Goal: Information Seeking & Learning: Learn about a topic

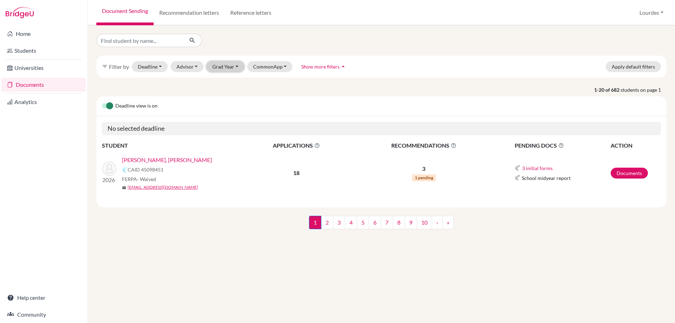
click at [221, 65] on button "Grad Year" at bounding box center [225, 66] width 38 height 11
click at [223, 80] on span "2026" at bounding box center [221, 81] width 13 height 8
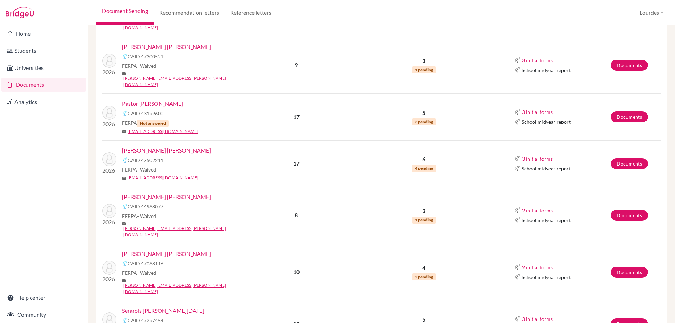
scroll to position [833, 0]
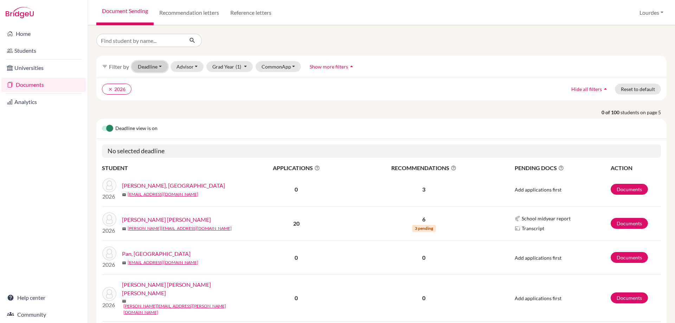
click at [160, 66] on button "Deadline - Select a date range Or double click for a single date selection Toda…" at bounding box center [150, 66] width 36 height 11
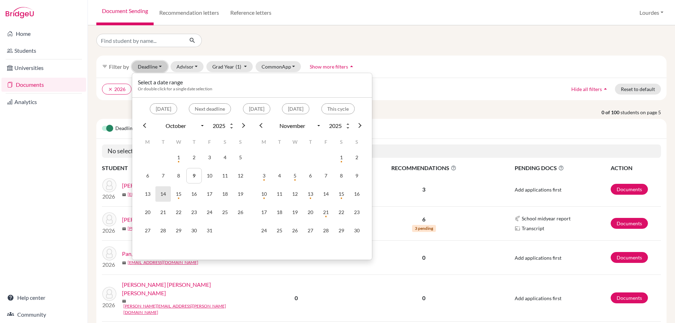
click at [166, 194] on td "14" at bounding box center [162, 193] width 15 height 15
click at [176, 191] on td "15" at bounding box center [178, 193] width 15 height 15
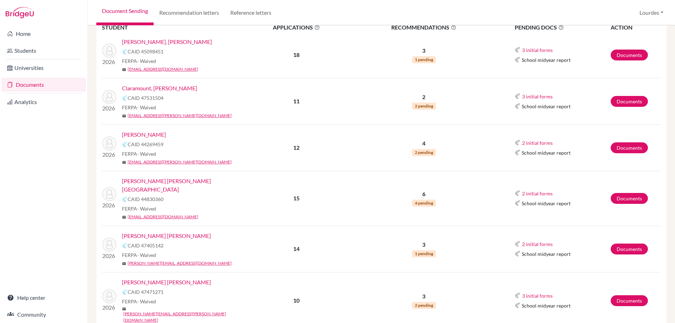
scroll to position [176, 0]
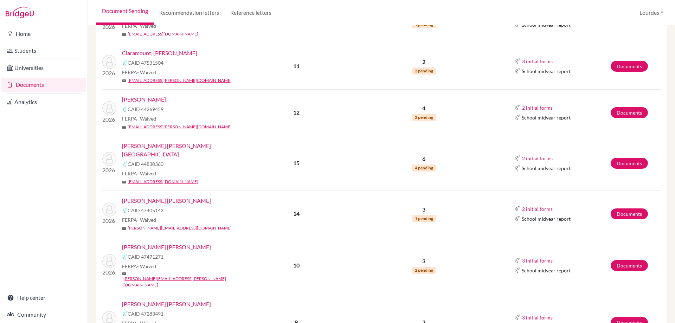
drag, startPoint x: 195, startPoint y: 98, endPoint x: 123, endPoint y: 102, distance: 72.8
click at [123, 102] on div "[PERSON_NAME]" at bounding box center [184, 99] width 125 height 8
copy link "[PERSON_NAME]"
drag, startPoint x: 183, startPoint y: 192, endPoint x: 123, endPoint y: 191, distance: 60.1
click at [123, 196] on div "[PERSON_NAME] [PERSON_NAME]" at bounding box center [184, 200] width 125 height 8
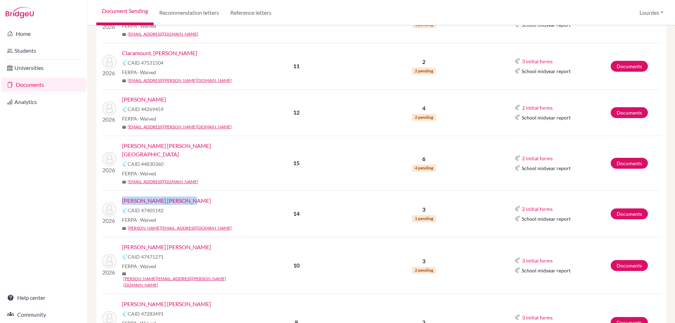
copy link "[PERSON_NAME] [PERSON_NAME]"
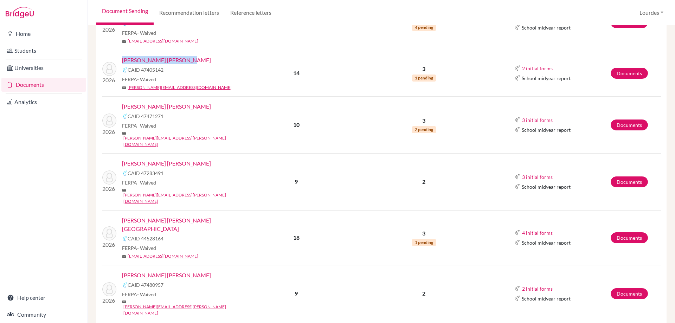
scroll to position [351, 0]
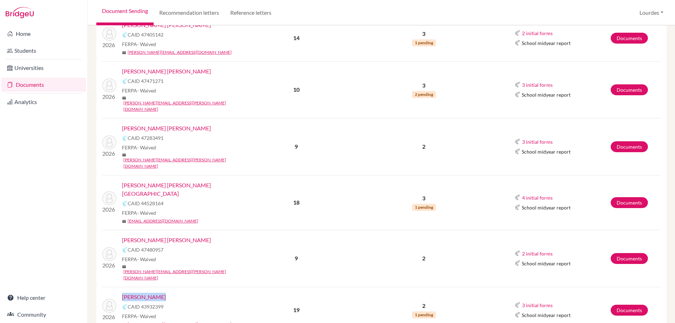
drag, startPoint x: 161, startPoint y: 251, endPoint x: 123, endPoint y: 250, distance: 38.3
click at [123, 293] on div "[PERSON_NAME]" at bounding box center [184, 297] width 125 height 8
copy link "[PERSON_NAME]"
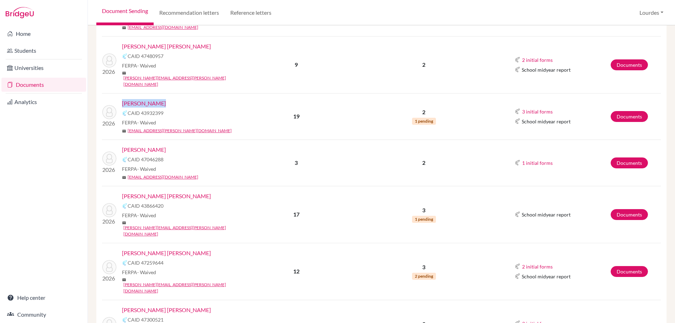
scroll to position [562, 0]
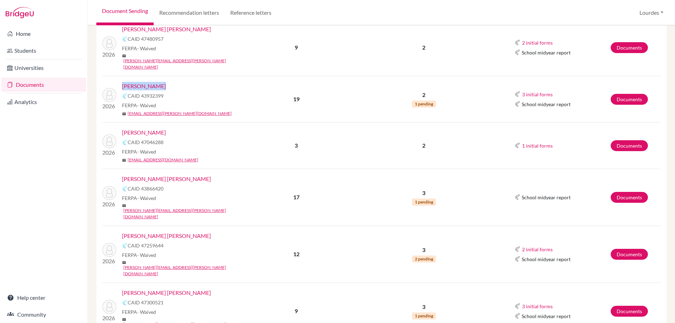
drag, startPoint x: 177, startPoint y: 84, endPoint x: 122, endPoint y: 83, distance: 55.5
click at [122, 128] on div "2026 Mondini Quirós, Paolo CAID 47046288 FERPA - Waived mail mondini.paolo@east…" at bounding box center [172, 145] width 150 height 35
copy link "[PERSON_NAME]"
drag, startPoint x: 175, startPoint y: 129, endPoint x: 120, endPoint y: 126, distance: 54.5
click at [120, 175] on div "2026 Novoa Tarazi, Valeria CAID 43866420 FERPA - Waived mail novoa.valeria@east…" at bounding box center [172, 197] width 150 height 45
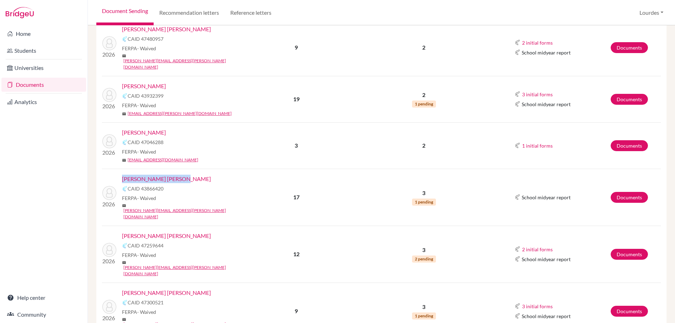
copy link "[PERSON_NAME] [PERSON_NAME]"
drag, startPoint x: 187, startPoint y: 177, endPoint x: 123, endPoint y: 178, distance: 63.6
click at [123, 232] on div "[PERSON_NAME] [PERSON_NAME]" at bounding box center [184, 236] width 125 height 8
copy link "[PERSON_NAME] [PERSON_NAME]"
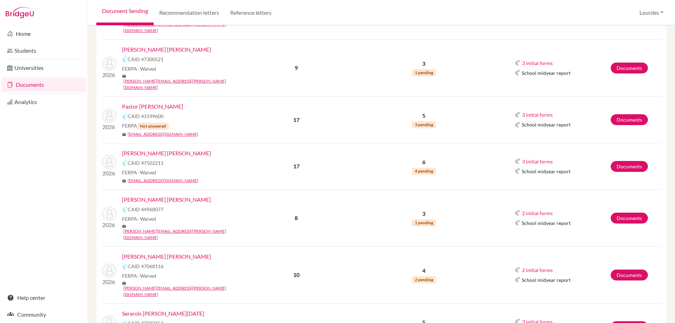
scroll to position [735, 0]
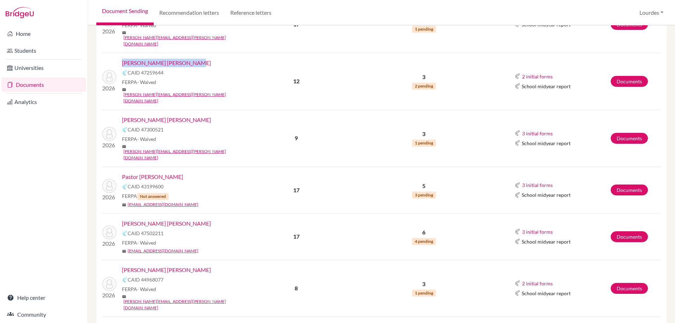
drag, startPoint x: 196, startPoint y: 97, endPoint x: 123, endPoint y: 97, distance: 72.7
click at [123, 173] on div "Pastor [PERSON_NAME]" at bounding box center [184, 177] width 125 height 8
copy link "Pastor [PERSON_NAME]"
drag, startPoint x: 173, startPoint y: 190, endPoint x: 121, endPoint y: 193, distance: 52.1
click at [121, 266] on div "2026 Safie Dada, Federico CAID 44968077 FERPA - Waived mail safie.federico@east…" at bounding box center [172, 288] width 150 height 45
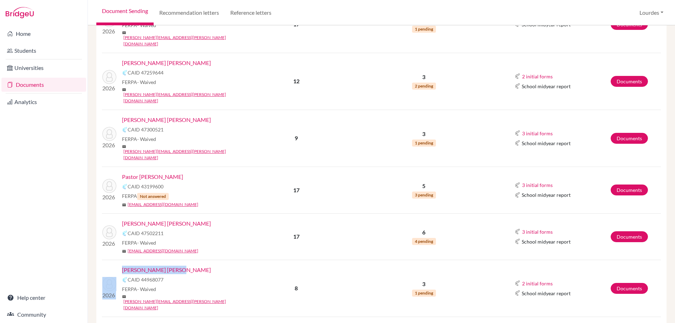
click at [182, 266] on div "[PERSON_NAME] [PERSON_NAME]" at bounding box center [184, 270] width 125 height 8
drag, startPoint x: 175, startPoint y: 190, endPoint x: 121, endPoint y: 190, distance: 53.4
click at [121, 266] on div "2026 Safie Dada, Federico CAID 44968077 FERPA - Waived mail safie.federico@east…" at bounding box center [172, 288] width 150 height 45
copy link "[PERSON_NAME] [PERSON_NAME]"
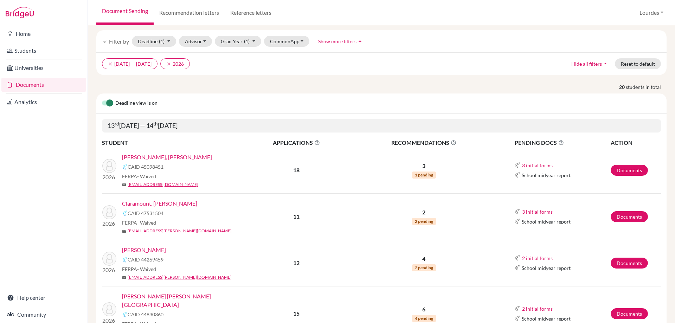
scroll to position [0, 0]
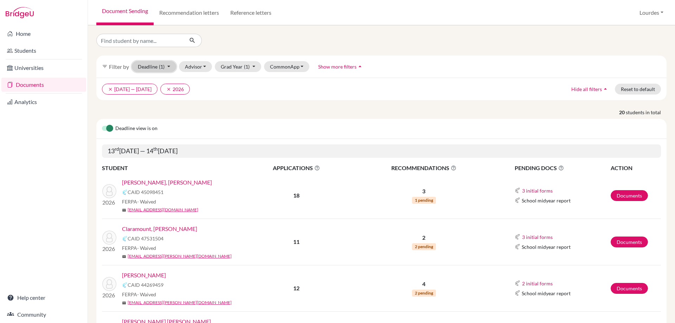
click at [167, 66] on button "Deadline (1) 10/13/2025 - 10/14/2025 Select a date range Or double click for a …" at bounding box center [154, 66] width 44 height 11
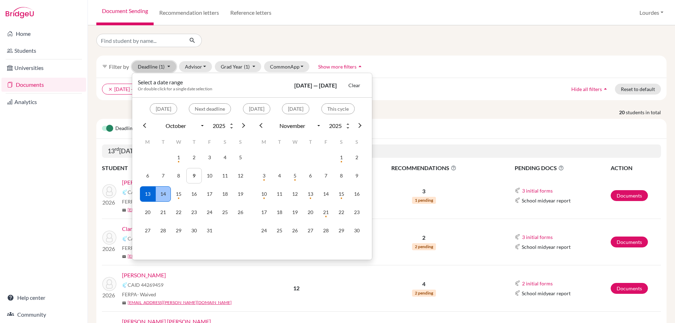
click at [168, 195] on td "14" at bounding box center [162, 193] width 15 height 15
click at [174, 194] on td "15" at bounding box center [178, 193] width 15 height 15
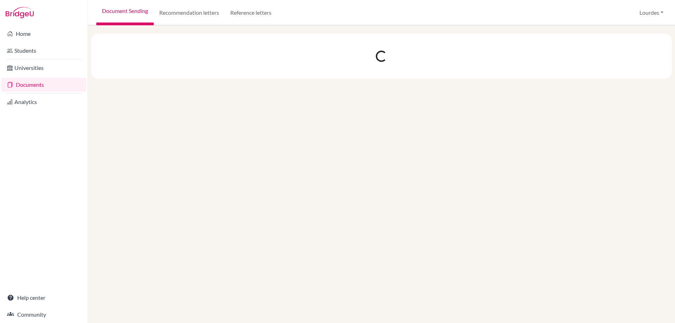
select select "10"
select select "11"
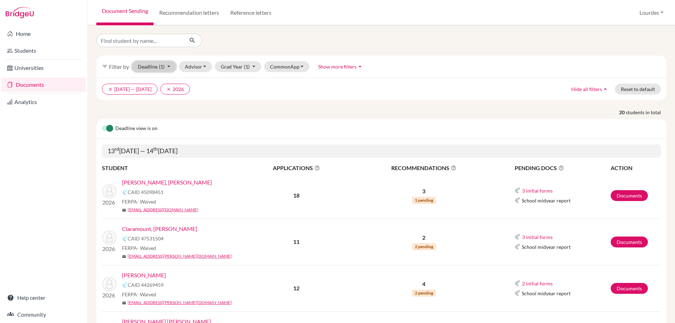
click at [161, 65] on span "(1)" at bounding box center [162, 67] width 6 height 6
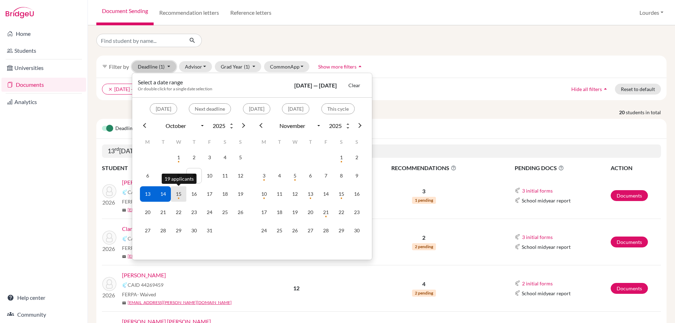
click at [178, 191] on td "15" at bounding box center [178, 193] width 15 height 15
click at [168, 194] on td "14" at bounding box center [162, 193] width 15 height 15
click at [176, 193] on td "15" at bounding box center [178, 193] width 15 height 15
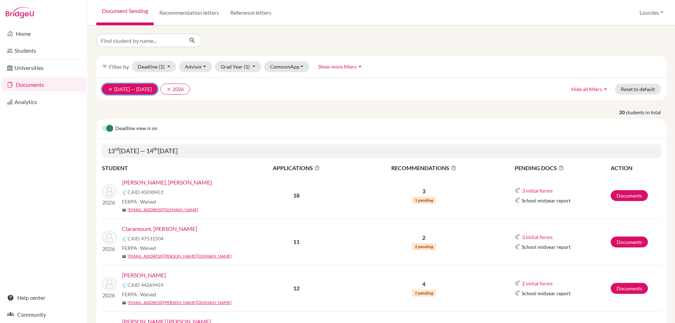
click at [110, 86] on button "clear 13 Oct 2025 — 14 Oct 2025" at bounding box center [130, 89] width 56 height 11
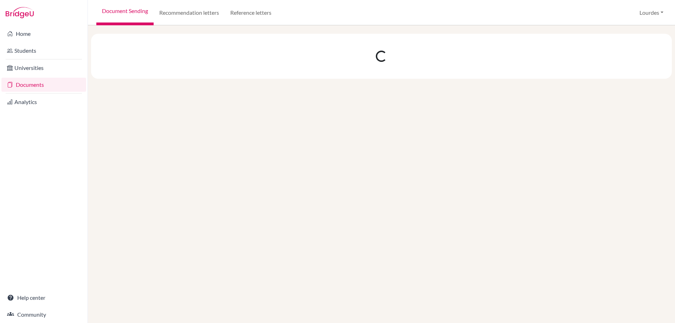
select select "10"
select select "11"
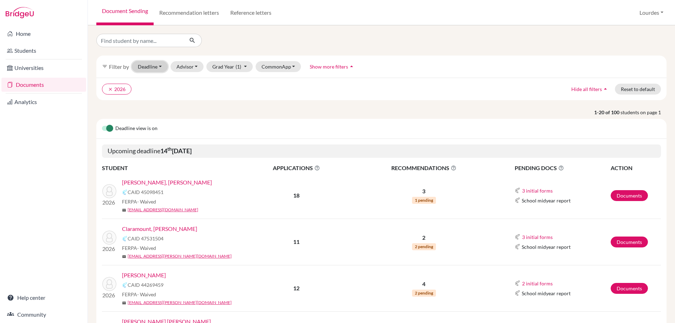
click at [160, 66] on button "Deadline - Select a date range Or double click for a single date selection Toda…" at bounding box center [150, 66] width 36 height 11
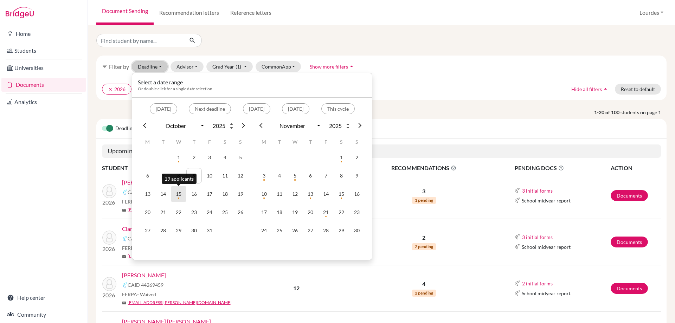
click at [180, 194] on td "15" at bounding box center [178, 193] width 15 height 15
click at [177, 191] on td "15" at bounding box center [178, 193] width 15 height 15
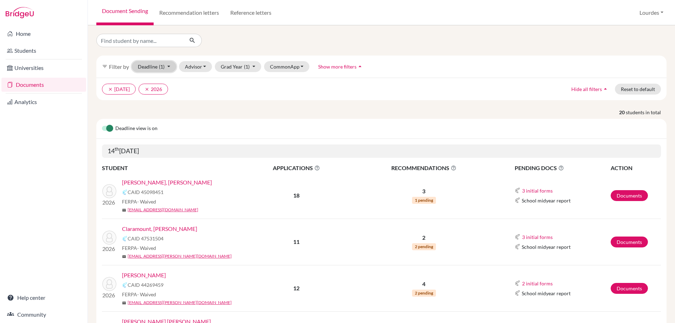
click at [149, 63] on button "Deadline (1) 10/14/2025 - 10/14/2025 Select a date range Or double click for a …" at bounding box center [154, 66] width 44 height 11
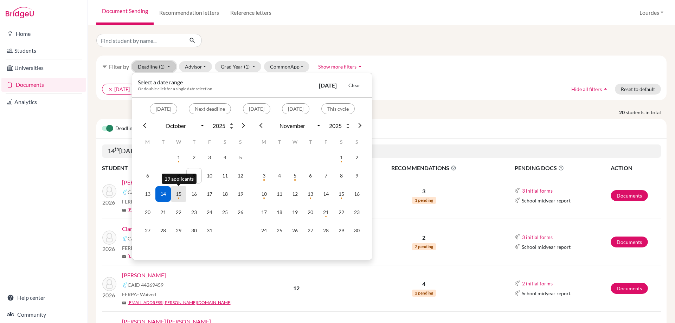
click at [181, 197] on td "15" at bounding box center [178, 193] width 15 height 15
click at [181, 192] on td "15" at bounding box center [178, 193] width 15 height 15
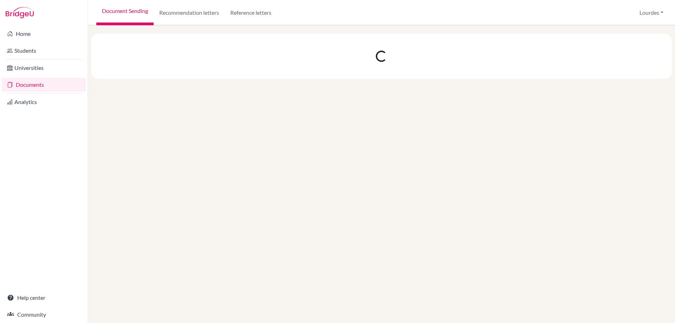
click at [181, 192] on div at bounding box center [381, 174] width 587 height 298
select select "10"
select select "11"
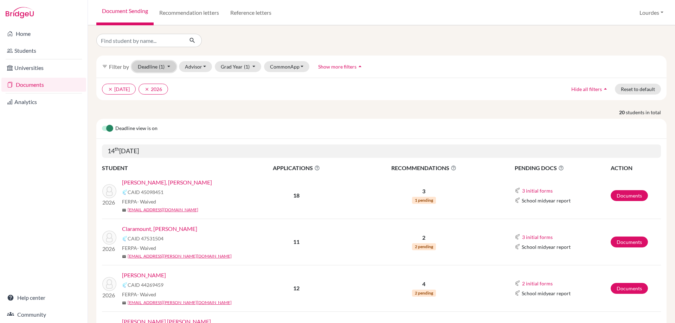
click at [159, 63] on button "Deadline (1) 10/14/2025 - 10/14/2025 Select a date range Or double click for a …" at bounding box center [154, 66] width 44 height 11
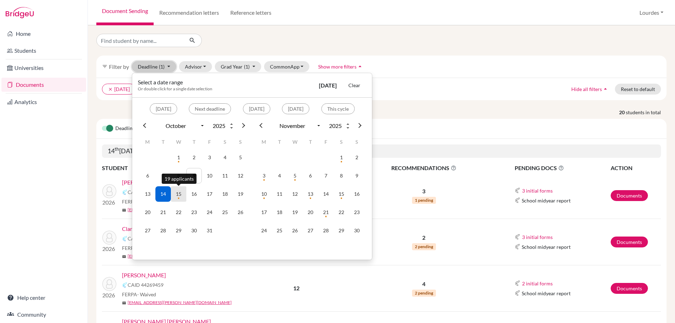
click at [179, 196] on td "15" at bounding box center [178, 193] width 15 height 15
click at [166, 194] on td "14" at bounding box center [162, 193] width 15 height 15
click at [180, 193] on td "15" at bounding box center [178, 193] width 15 height 15
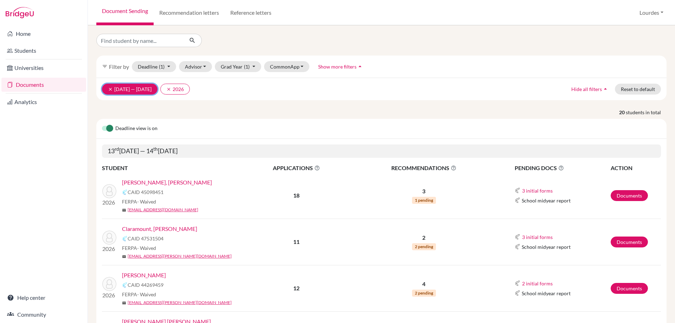
click at [112, 91] on icon "clear" at bounding box center [110, 89] width 5 height 5
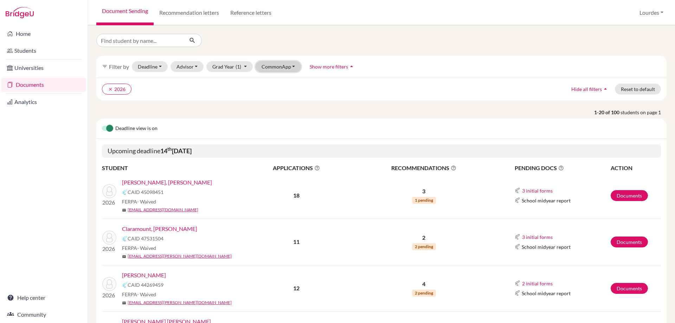
click at [267, 63] on button "CommonApp" at bounding box center [278, 66] width 46 height 11
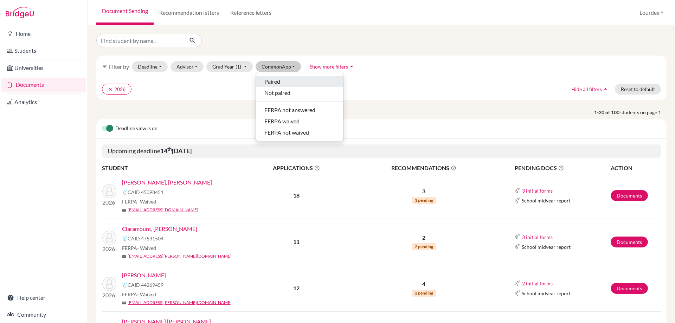
click at [273, 82] on span "Paired" at bounding box center [272, 81] width 16 height 8
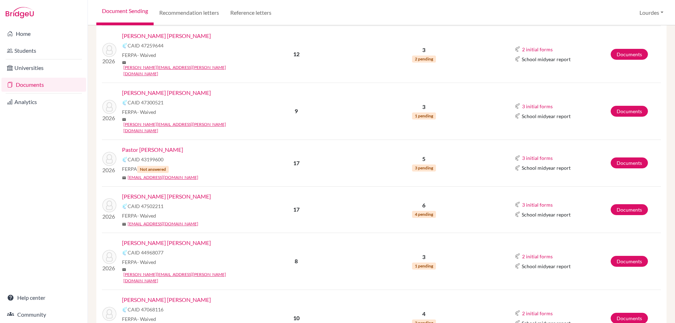
scroll to position [833, 0]
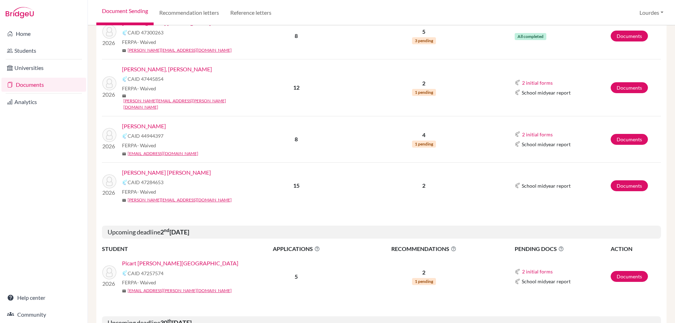
scroll to position [695, 0]
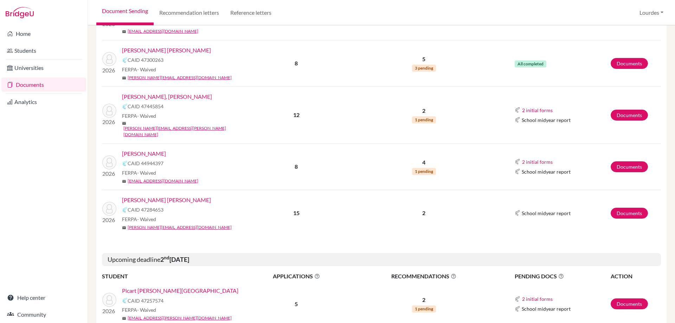
drag, startPoint x: 199, startPoint y: 138, endPoint x: 120, endPoint y: 135, distance: 78.4
click at [120, 196] on div "2026 Zamora Beltranena, Maria Jose CAID 47284653 FERPA - Waived mail zamora.maj…" at bounding box center [172, 213] width 150 height 35
copy link "Zamora Beltranena, Maria Jose"
drag, startPoint x: 184, startPoint y: 89, endPoint x: 122, endPoint y: 91, distance: 62.3
click at [122, 149] on div "Serarols Suárez, Mariana" at bounding box center [184, 153] width 125 height 8
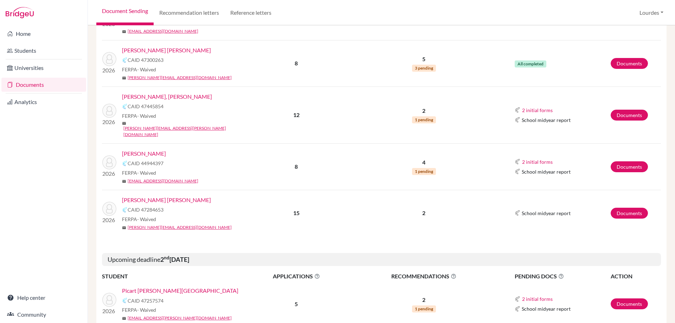
copy link "Serarols Suárez, Mariana"
drag, startPoint x: 194, startPoint y: 43, endPoint x: 123, endPoint y: 45, distance: 71.0
click at [123, 92] on div "Segovia Soto, Marco Andres" at bounding box center [184, 96] width 125 height 8
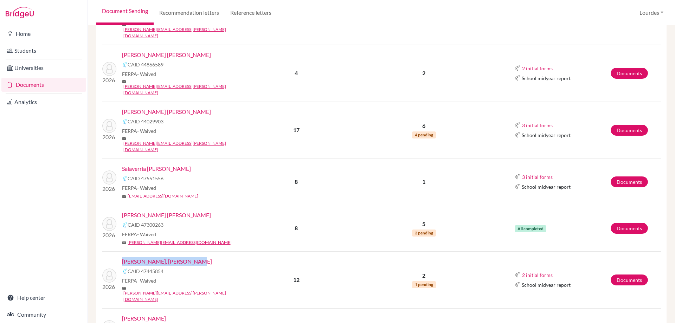
scroll to position [519, 0]
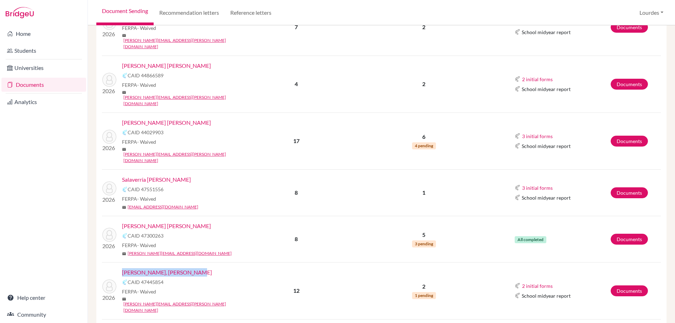
drag, startPoint x: 201, startPoint y: 174, endPoint x: 123, endPoint y: 177, distance: 77.7
click at [123, 222] on div "Sandoval Cañas Prieto, Mariana" at bounding box center [184, 226] width 125 height 8
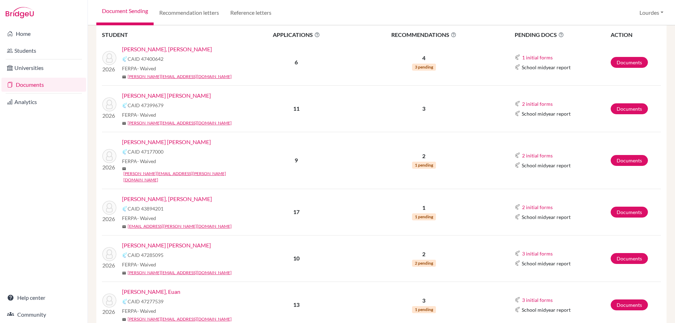
scroll to position [141, 0]
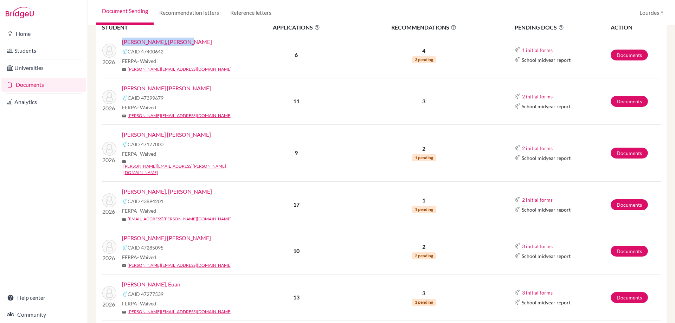
drag, startPoint x: 187, startPoint y: 42, endPoint x: 123, endPoint y: 43, distance: 64.7
click at [123, 43] on div "[PERSON_NAME], [PERSON_NAME]" at bounding box center [184, 42] width 125 height 8
click at [629, 52] on link "Documents" at bounding box center [628, 55] width 37 height 11
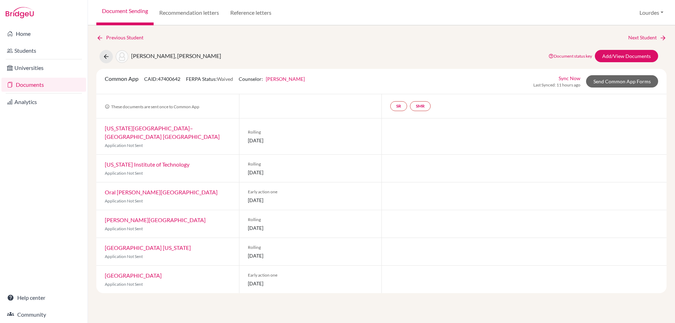
drag, startPoint x: 248, startPoint y: 192, endPoint x: 292, endPoint y: 190, distance: 43.6
click at [292, 196] on span "01 November 2025" at bounding box center [310, 199] width 125 height 7
click at [105, 57] on icon at bounding box center [106, 56] width 7 height 7
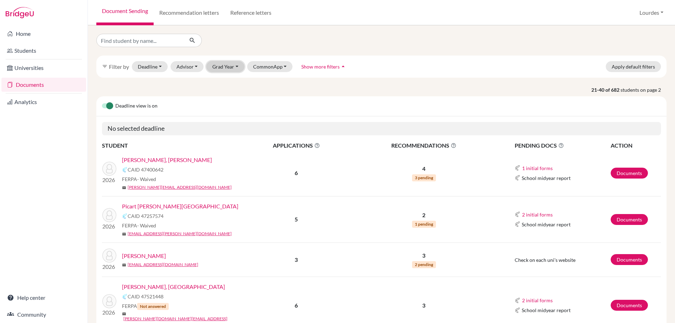
click at [223, 64] on button "Grad Year" at bounding box center [225, 66] width 38 height 11
click at [223, 82] on span "2026" at bounding box center [221, 81] width 13 height 8
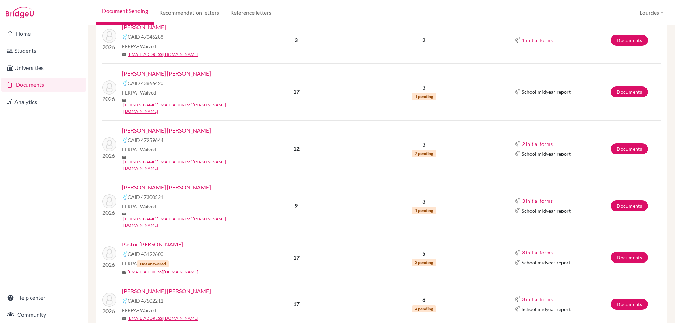
scroll to position [833, 0]
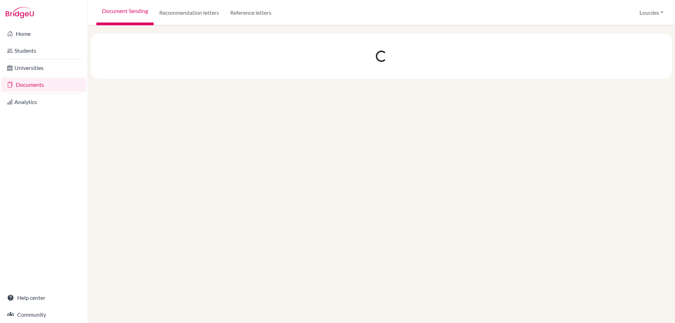
scroll to position [0, 0]
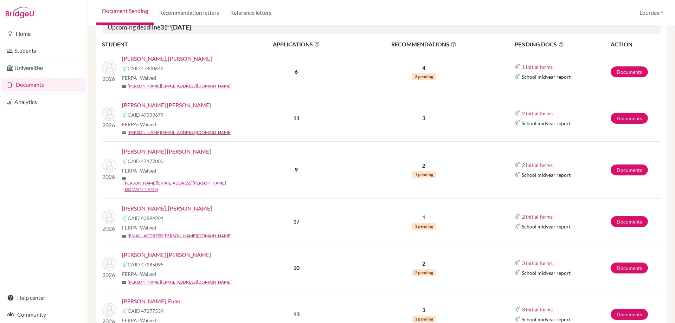
scroll to position [141, 0]
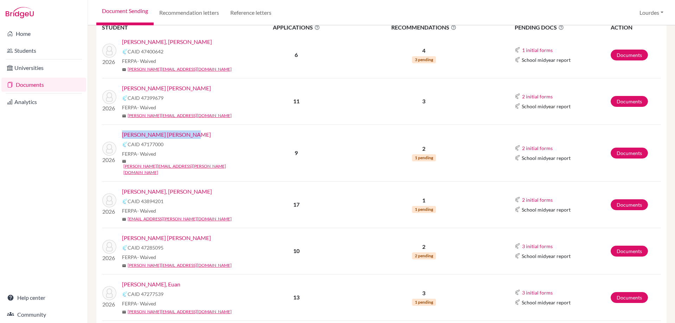
drag, startPoint x: 182, startPoint y: 137, endPoint x: 122, endPoint y: 133, distance: 60.2
click at [122, 133] on div "Flores Rodríguez, Felipe" at bounding box center [184, 134] width 125 height 8
copy link "Flores Rodríguez, Felipe"
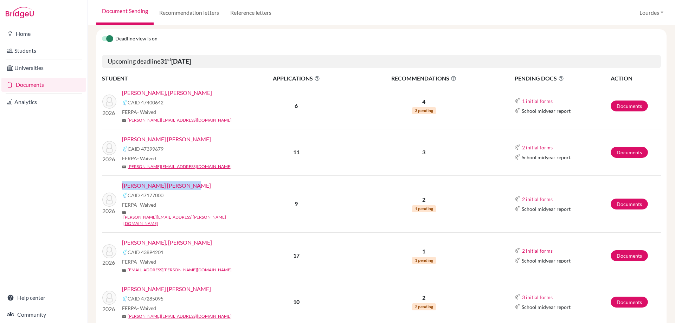
scroll to position [105, 0]
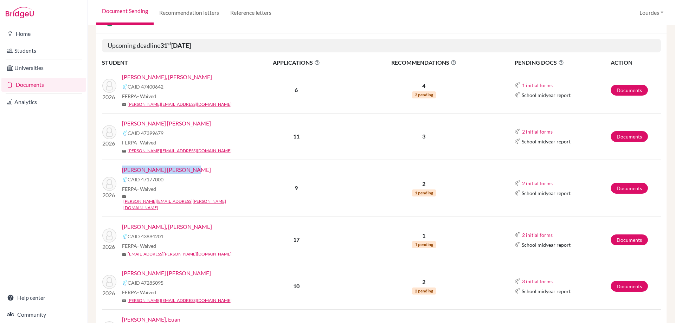
copy link "Flores Rodríguez, Felipe"
drag, startPoint x: 121, startPoint y: 216, endPoint x: 181, endPoint y: 215, distance: 60.1
click at [181, 222] on div "2026 Hill Vilanova, Gerardo A. CAID 43894201 FERPA - Waived mail hill.gerardo@e…" at bounding box center [172, 239] width 150 height 35
copy link "Hill Vilanova, Gerardo A"
drag, startPoint x: 121, startPoint y: 263, endPoint x: 183, endPoint y: 262, distance: 62.5
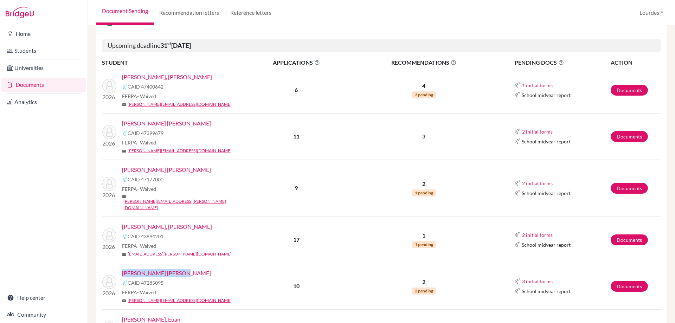
click at [183, 269] on div "2026 Kahn Castellanos, Mia CAID 47285095 FERPA - Waived mail kahn.mia@eastudent…" at bounding box center [172, 286] width 150 height 35
copy link "[PERSON_NAME] [PERSON_NAME]"
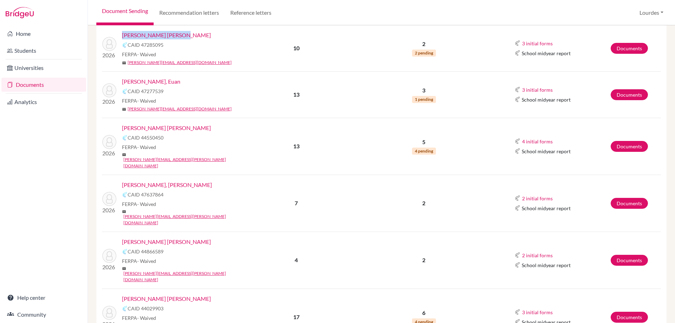
scroll to position [351, 0]
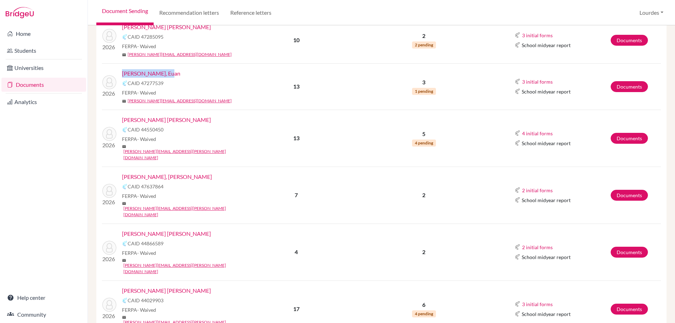
drag, startPoint x: 173, startPoint y: 65, endPoint x: 123, endPoint y: 64, distance: 50.6
click at [123, 69] on div "[PERSON_NAME], Euan" at bounding box center [184, 73] width 125 height 8
copy link "[PERSON_NAME], Euan"
drag, startPoint x: 173, startPoint y: 108, endPoint x: 122, endPoint y: 111, distance: 51.4
click at [122, 116] on div "[PERSON_NAME] [PERSON_NAME]" at bounding box center [184, 120] width 125 height 8
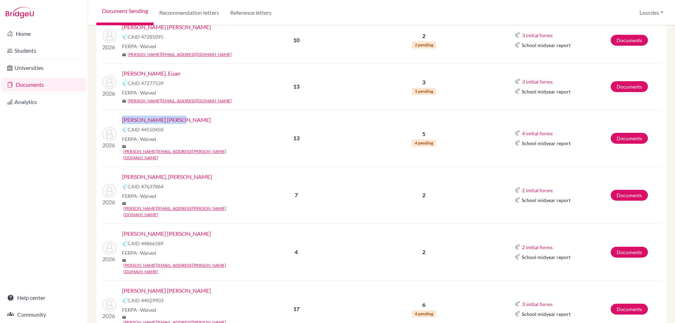
copy link "[PERSON_NAME] [PERSON_NAME]"
drag, startPoint x: 212, startPoint y: 154, endPoint x: 115, endPoint y: 149, distance: 97.1
click at [115, 167] on td "2026 Martínez Madrid, Joselyn Gabriela CAID 47637864 FERPA - Waived mail martin…" at bounding box center [172, 195] width 141 height 57
copy link "[PERSON_NAME], [PERSON_NAME]"
drag, startPoint x: 121, startPoint y: 200, endPoint x: 195, endPoint y: 201, distance: 73.8
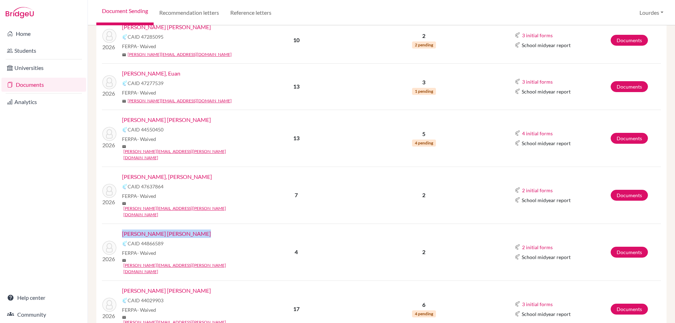
click at [195, 229] on div "2026 Melara Barriere, Guillermo CAID 44866589 FERPA - Waived mail melara.guille…" at bounding box center [172, 251] width 150 height 45
copy link "[PERSON_NAME] [PERSON_NAME]"
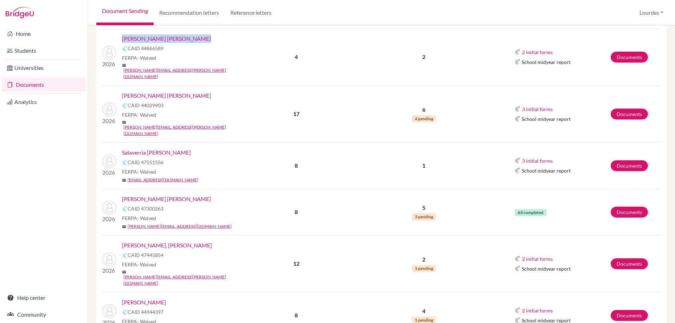
scroll to position [562, 0]
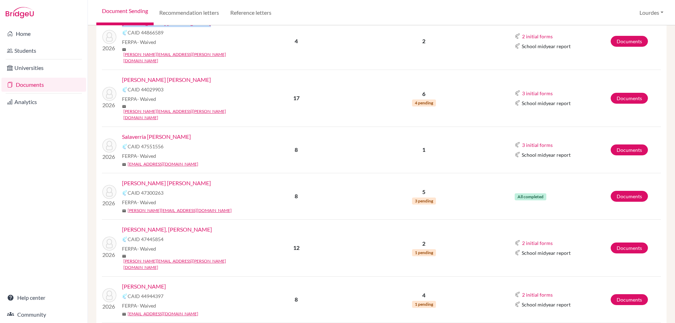
drag, startPoint x: 209, startPoint y: 84, endPoint x: 122, endPoint y: 84, distance: 87.5
click at [122, 132] on div "Salaverría [PERSON_NAME]" at bounding box center [184, 136] width 125 height 8
copy link "Salaverría [PERSON_NAME]"
drag, startPoint x: 121, startPoint y: 129, endPoint x: 209, endPoint y: 128, distance: 88.2
click at [209, 179] on div "2026 Sandoval Cañas Prieto, Mariana CAID 47300263 FERPA - Waived mail sandoval.…" at bounding box center [172, 196] width 150 height 35
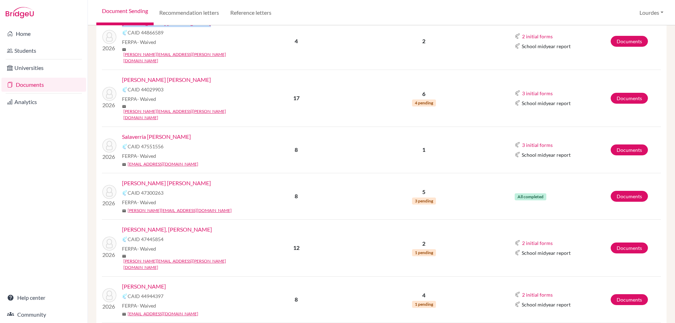
copy link "Sandoval Cañas Prieto, Mariana"
drag, startPoint x: 192, startPoint y: 177, endPoint x: 123, endPoint y: 177, distance: 68.9
click at [122, 225] on div "Segovia Soto, Marco Andres" at bounding box center [184, 229] width 125 height 8
drag, startPoint x: 186, startPoint y: 226, endPoint x: 119, endPoint y: 226, distance: 66.8
click at [119, 282] on div "2026 Serarols Suárez, Mariana CAID 44944397 FERPA - Waived mail serarols.marian…" at bounding box center [172, 299] width 150 height 35
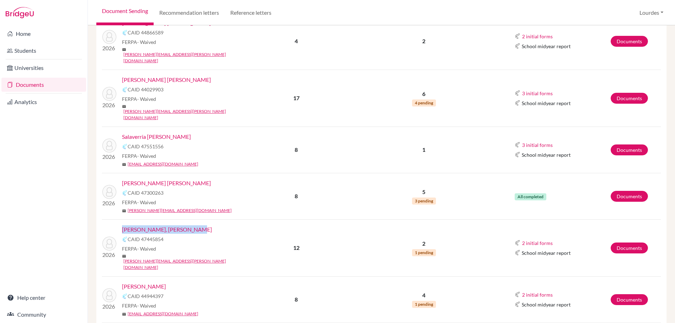
click at [185, 282] on div "Serarols Suárez, Mariana" at bounding box center [184, 286] width 125 height 8
drag, startPoint x: 184, startPoint y: 224, endPoint x: 122, endPoint y: 223, distance: 61.9
click at [122, 282] on div "Serarols Suárez, Mariana" at bounding box center [184, 286] width 125 height 8
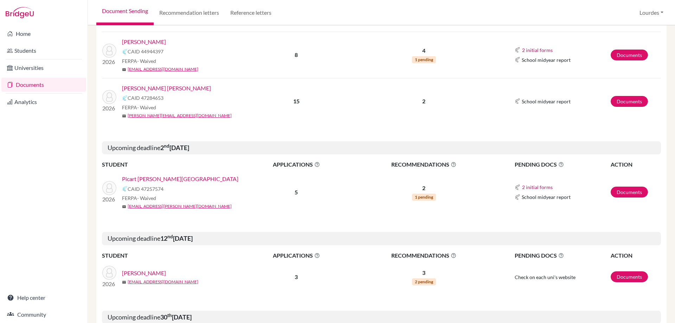
scroll to position [808, 0]
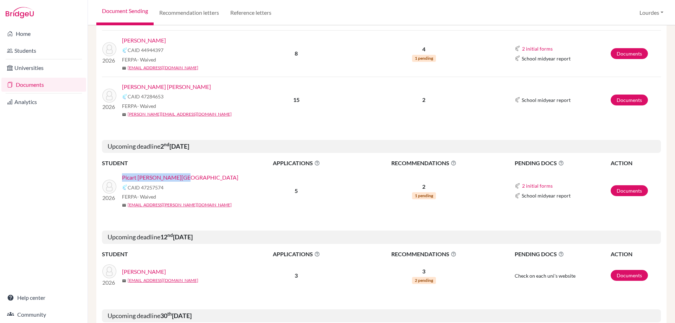
drag, startPoint x: 179, startPoint y: 114, endPoint x: 122, endPoint y: 115, distance: 57.3
click at [122, 173] on div "Picart [PERSON_NAME][GEOGRAPHIC_DATA]" at bounding box center [184, 177] width 125 height 8
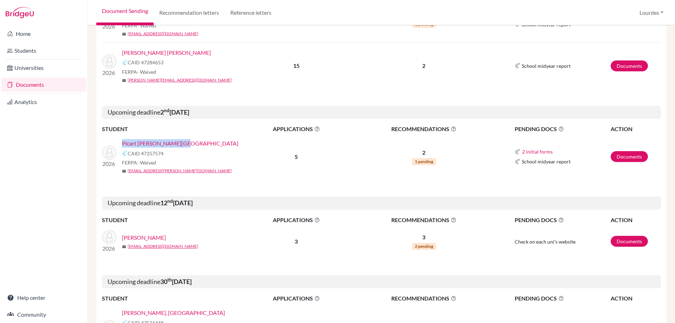
scroll to position [843, 0]
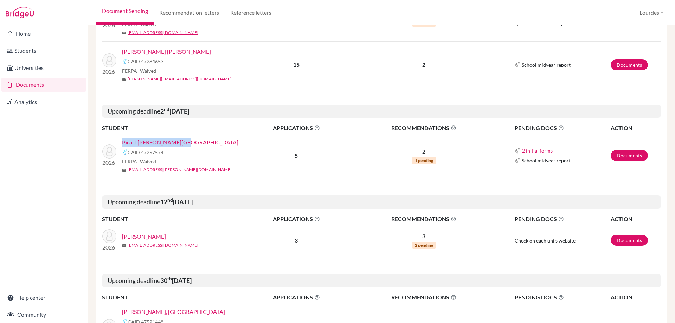
drag, startPoint x: 193, startPoint y: 173, endPoint x: 122, endPoint y: 171, distance: 70.6
click at [122, 232] on div "[PERSON_NAME]" at bounding box center [184, 236] width 125 height 8
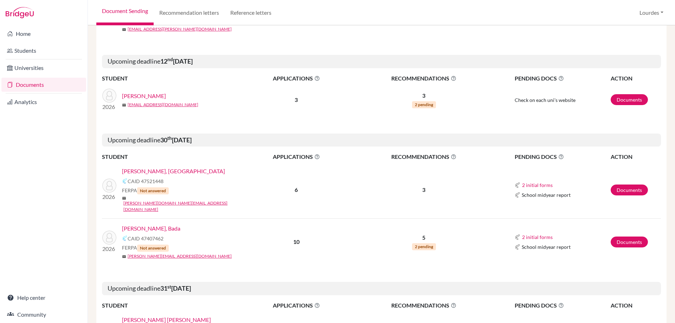
scroll to position [999, 0]
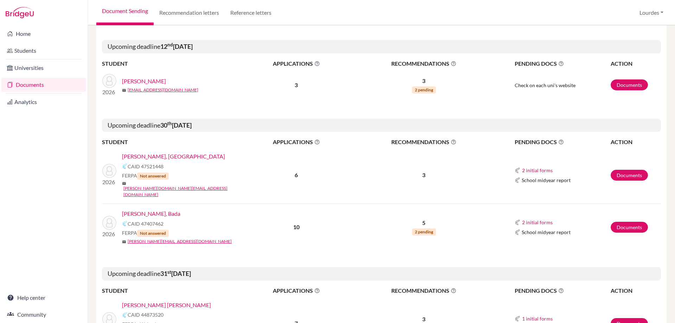
click at [170, 152] on div "[PERSON_NAME], [GEOGRAPHIC_DATA]" at bounding box center [184, 156] width 125 height 8
drag, startPoint x: 166, startPoint y: 93, endPoint x: 124, endPoint y: 93, distance: 42.5
click at [124, 152] on div "[PERSON_NAME], [GEOGRAPHIC_DATA]" at bounding box center [184, 156] width 125 height 8
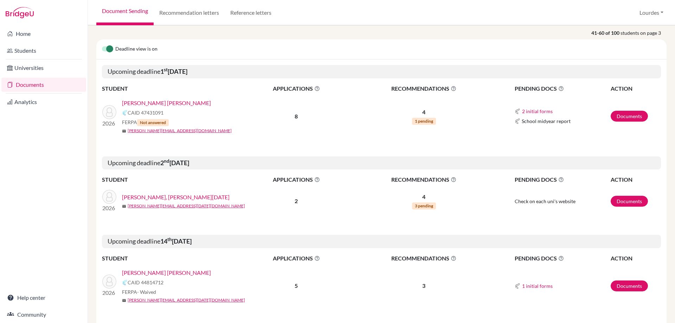
scroll to position [105, 0]
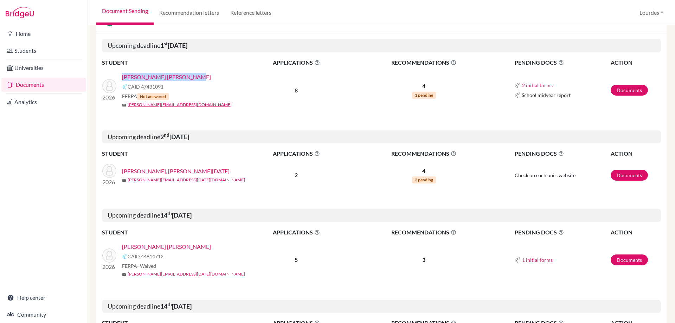
drag, startPoint x: 189, startPoint y: 78, endPoint x: 119, endPoint y: 75, distance: 69.6
click at [119, 75] on div "2026 Zúniga Morán, Sofia Maria CAID 47431091 FERPA Not answered mail zuniga.sof…" at bounding box center [172, 90] width 150 height 35
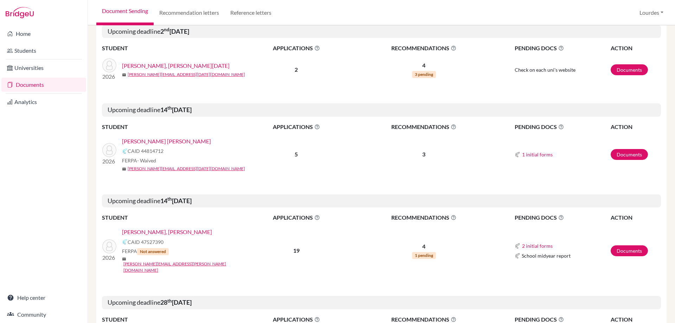
scroll to position [176, 0]
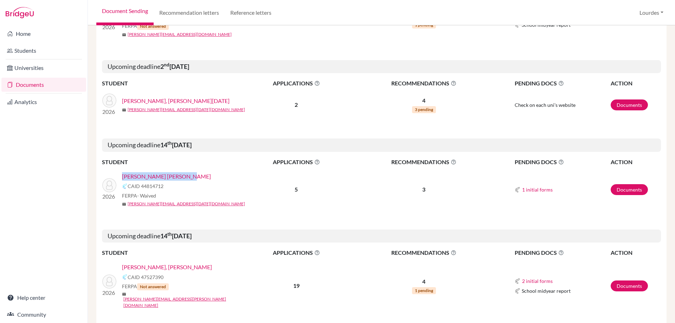
drag, startPoint x: 184, startPoint y: 177, endPoint x: 122, endPoint y: 178, distance: 62.6
click at [122, 178] on div "[PERSON_NAME] [PERSON_NAME]" at bounding box center [184, 176] width 125 height 8
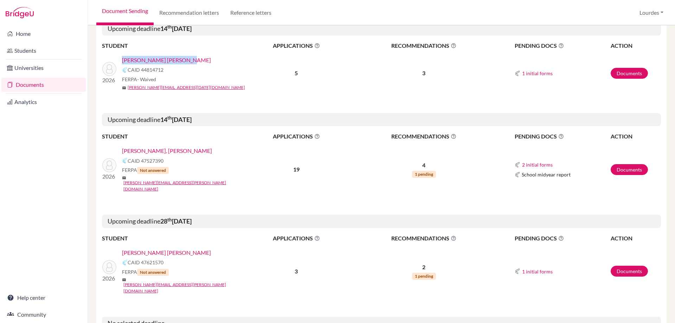
scroll to position [387, 0]
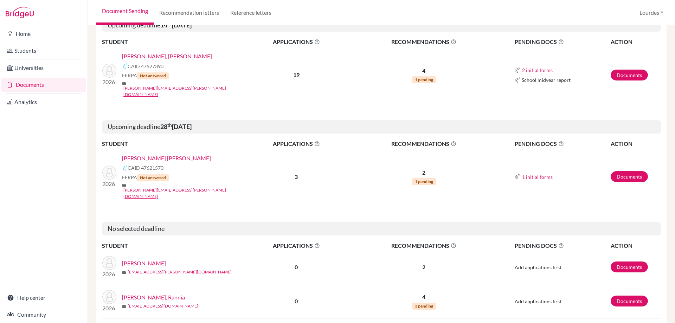
click at [185, 57] on div "[PERSON_NAME], [PERSON_NAME]" at bounding box center [184, 56] width 125 height 8
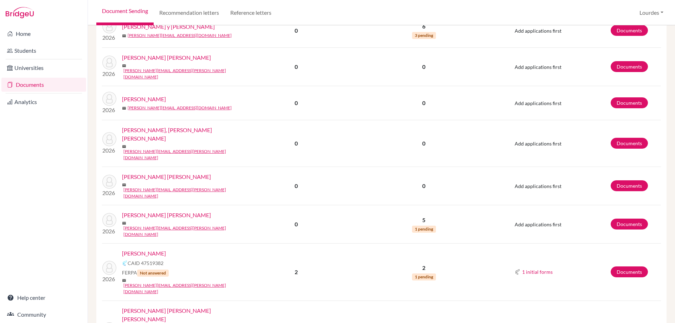
scroll to position [721, 0]
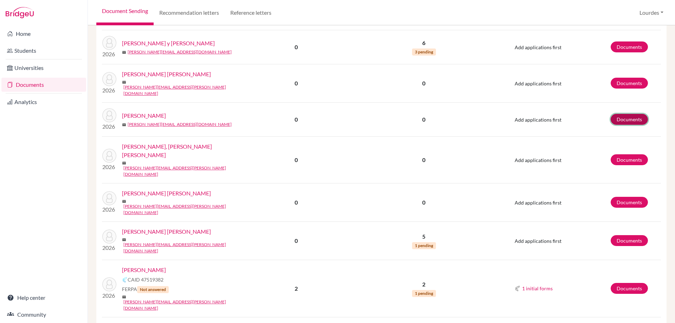
click at [611, 114] on link "Documents" at bounding box center [628, 119] width 37 height 11
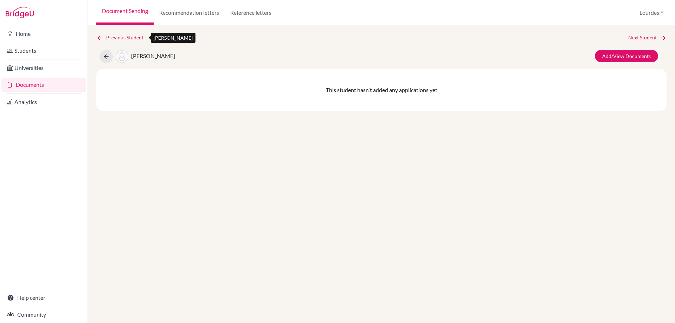
click at [98, 35] on icon at bounding box center [99, 37] width 7 height 7
click at [103, 34] on link "Previous Student" at bounding box center [122, 38] width 53 height 8
click at [104, 57] on icon at bounding box center [106, 56] width 7 height 7
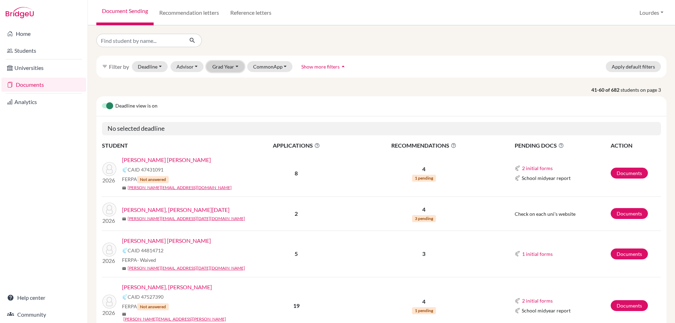
click at [227, 70] on button "Grad Year" at bounding box center [225, 66] width 38 height 11
click at [244, 44] on div at bounding box center [188, 40] width 194 height 13
click at [193, 66] on button "Advisor" at bounding box center [186, 66] width 33 height 11
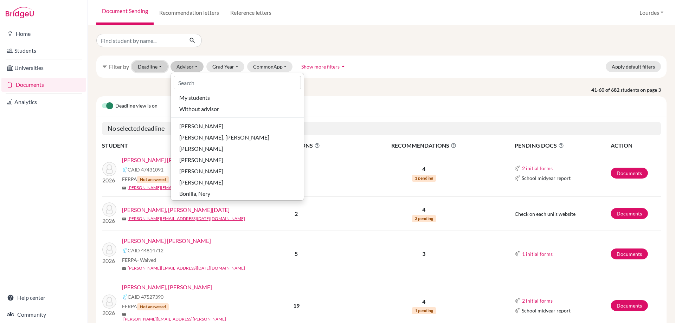
click at [162, 65] on button "Deadline - Select a date range Or double click for a single date selection Toda…" at bounding box center [150, 66] width 36 height 11
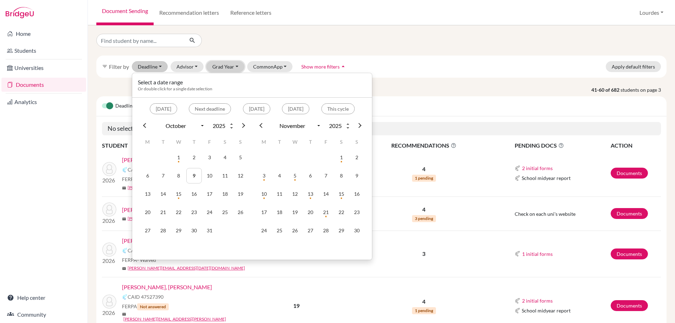
click at [227, 65] on button "Grad Year" at bounding box center [225, 66] width 38 height 11
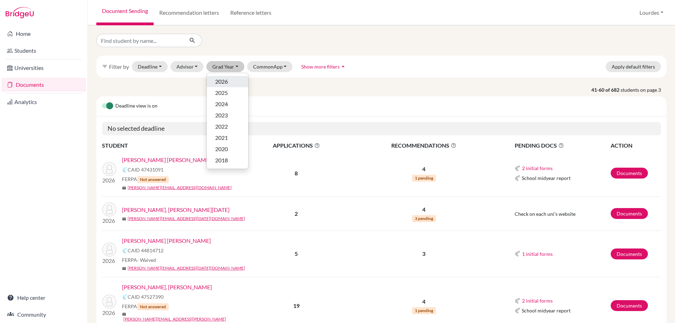
click at [227, 83] on span "2026" at bounding box center [221, 81] width 13 height 8
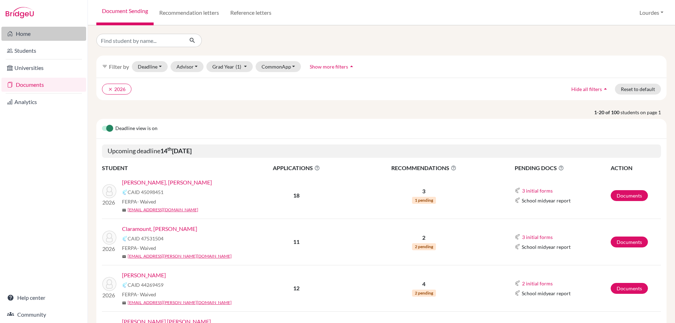
click at [19, 33] on link "Home" at bounding box center [43, 34] width 85 height 14
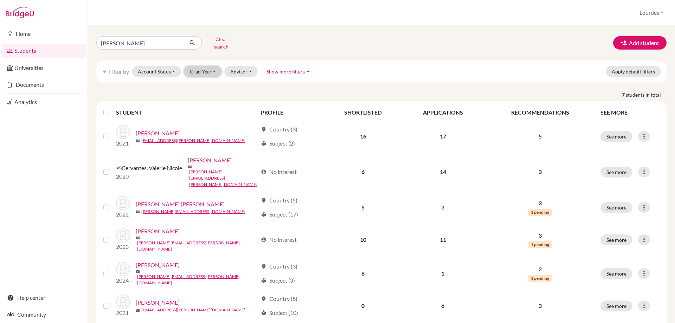
click at [207, 69] on button "Grad Year" at bounding box center [203, 71] width 38 height 11
click at [210, 82] on div "2026" at bounding box center [205, 86] width 25 height 8
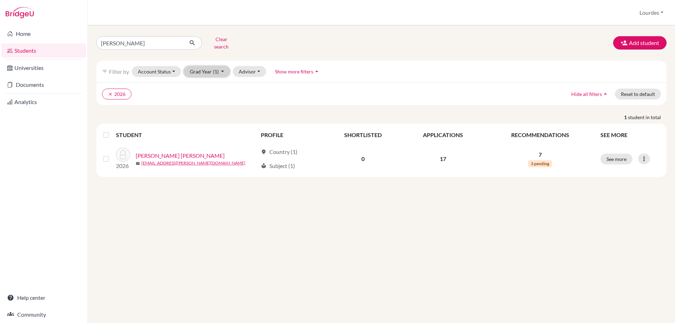
click at [210, 67] on button "Grad Year (1)" at bounding box center [207, 71] width 46 height 11
click at [212, 83] on icon "done" at bounding box center [213, 86] width 7 height 7
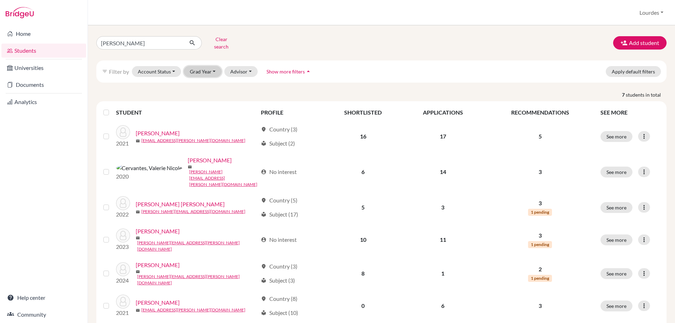
click at [212, 66] on button "Grad Year" at bounding box center [203, 71] width 38 height 11
click at [215, 82] on div "2026" at bounding box center [205, 86] width 25 height 8
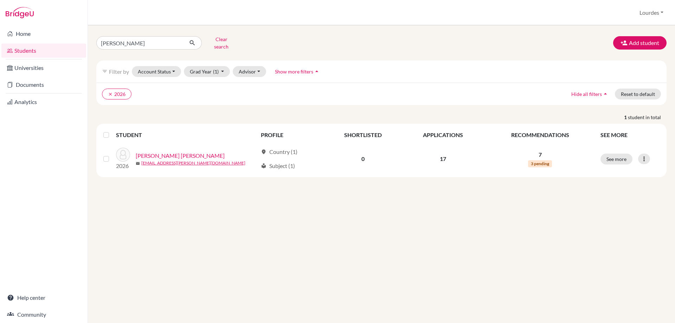
click at [599, 91] on span "Hide all filters" at bounding box center [586, 94] width 31 height 6
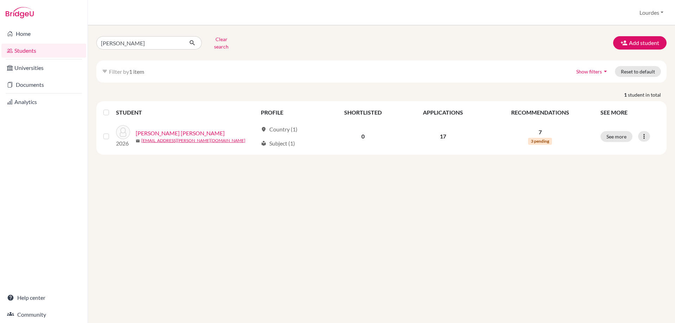
click at [600, 69] on span "Show filters" at bounding box center [589, 72] width 26 height 6
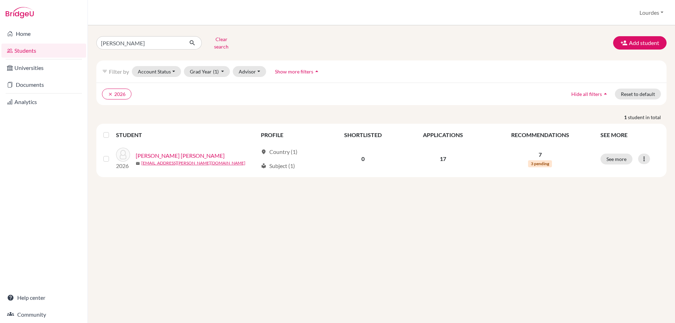
click at [298, 69] on span "Show more filters" at bounding box center [294, 72] width 38 height 6
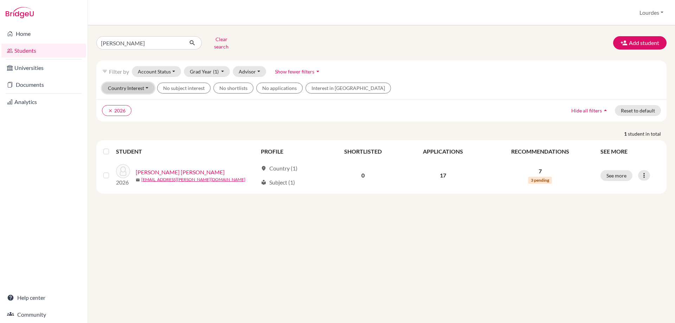
click at [146, 83] on button "Country Interest" at bounding box center [128, 88] width 52 height 11
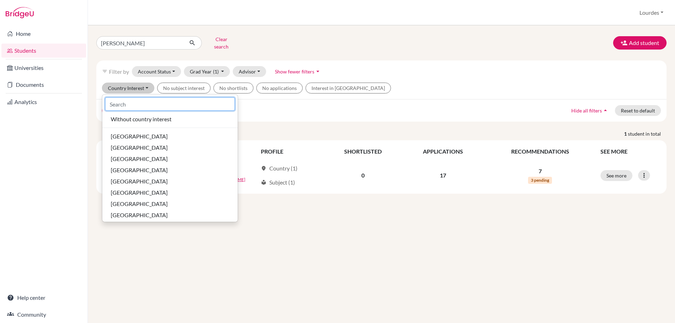
click at [158, 102] on input at bounding box center [170, 103] width 130 height 13
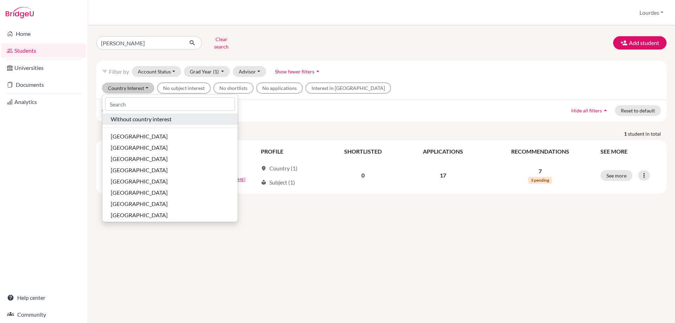
click at [163, 116] on span "Without country interest" at bounding box center [141, 119] width 61 height 8
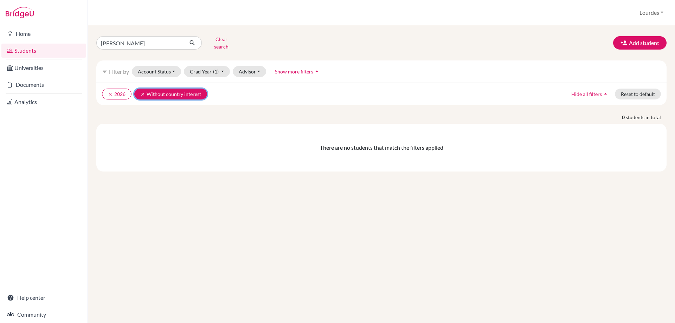
click at [142, 92] on icon "clear" at bounding box center [142, 94] width 5 height 5
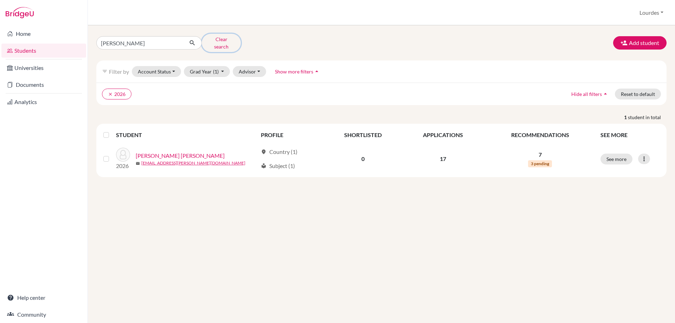
click at [221, 40] on button "Clear search" at bounding box center [221, 43] width 39 height 18
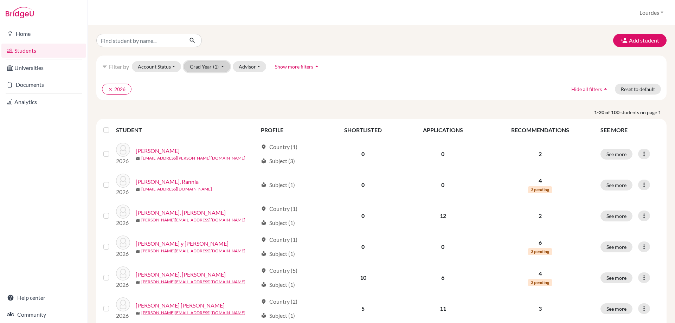
click at [205, 67] on button "Grad Year (1)" at bounding box center [207, 66] width 46 height 11
click at [205, 81] on span "2026" at bounding box center [199, 81] width 13 height 8
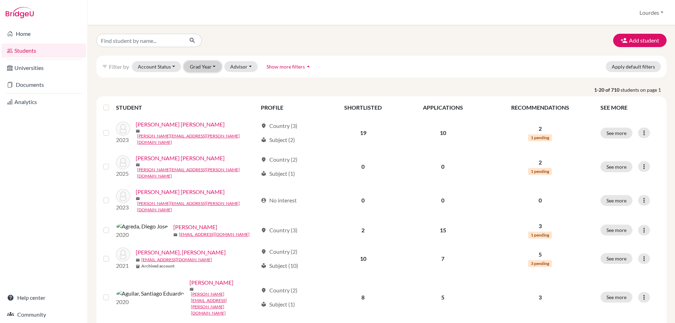
click at [211, 71] on button "Grad Year" at bounding box center [203, 66] width 38 height 11
click at [209, 84] on div "2026" at bounding box center [205, 81] width 25 height 8
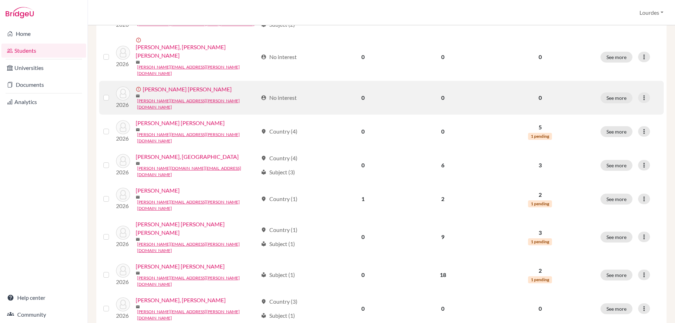
scroll to position [481, 0]
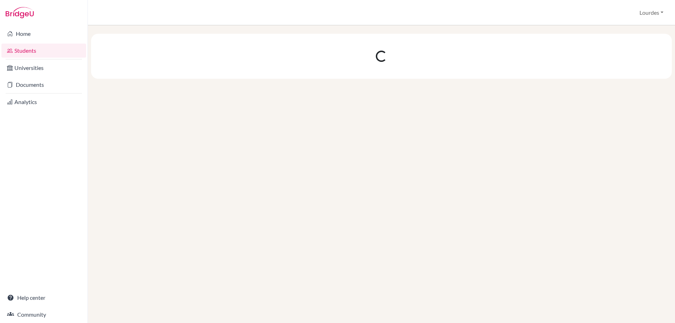
scroll to position [0, 0]
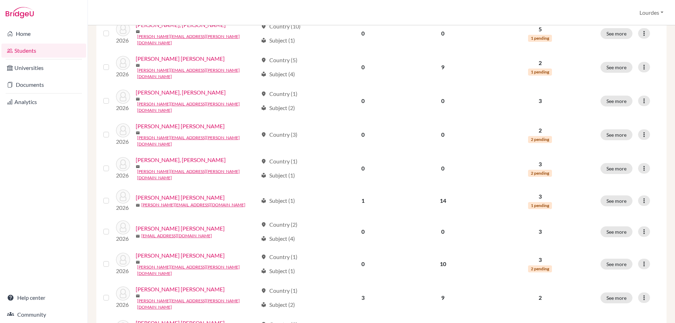
scroll to position [481, 0]
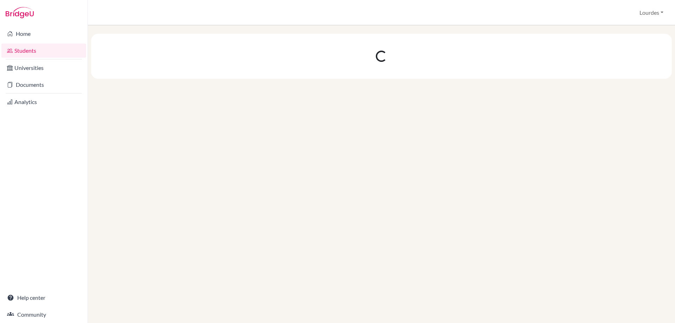
scroll to position [0, 0]
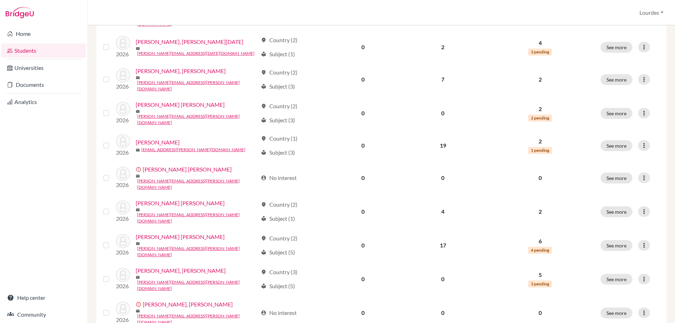
scroll to position [481, 0]
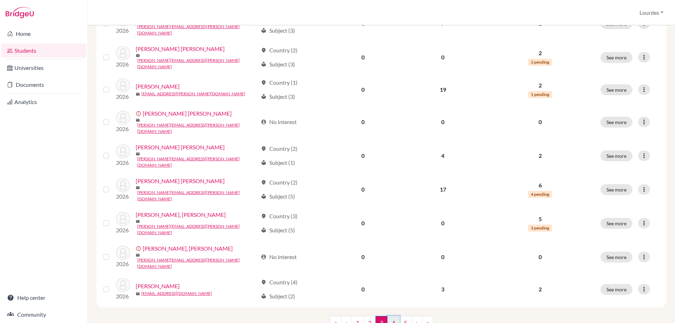
click at [391, 316] on link "4" at bounding box center [393, 322] width 12 height 13
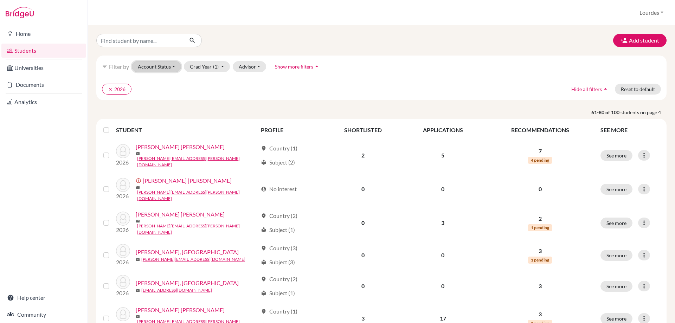
click at [168, 67] on button "Account Status" at bounding box center [156, 66] width 49 height 11
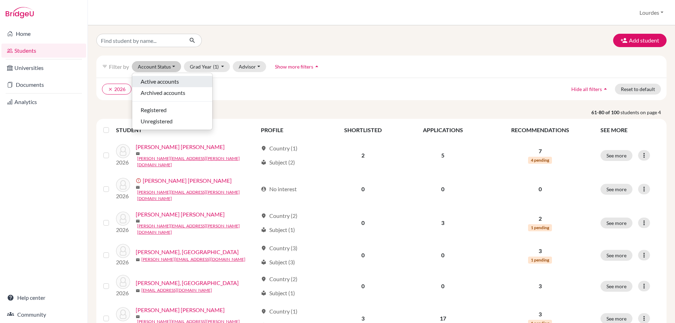
click at [165, 81] on span "Active accounts" at bounding box center [160, 81] width 38 height 8
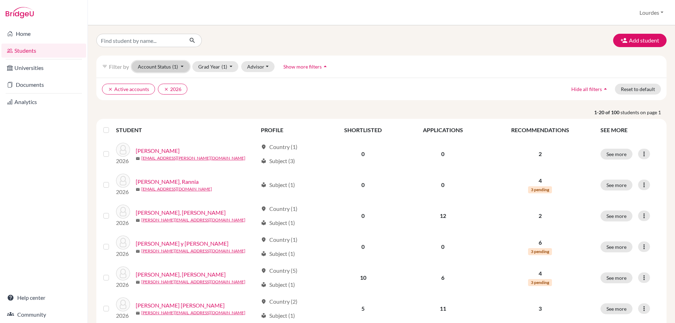
click at [151, 67] on button "Account Status (1)" at bounding box center [161, 66] width 58 height 11
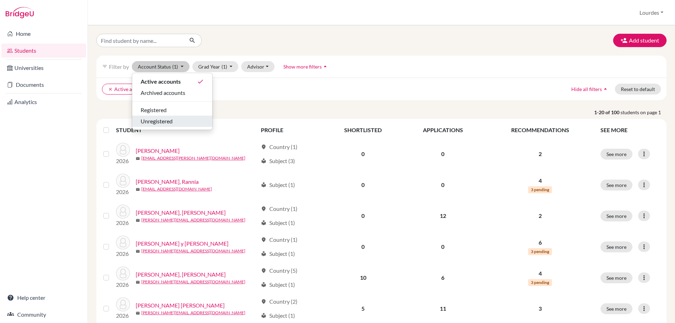
click at [170, 120] on span "Unregistered" at bounding box center [157, 121] width 32 height 8
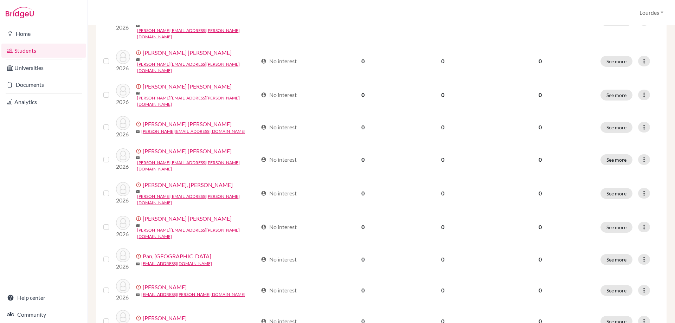
scroll to position [237, 0]
